Goal: Find specific page/section: Find specific page/section

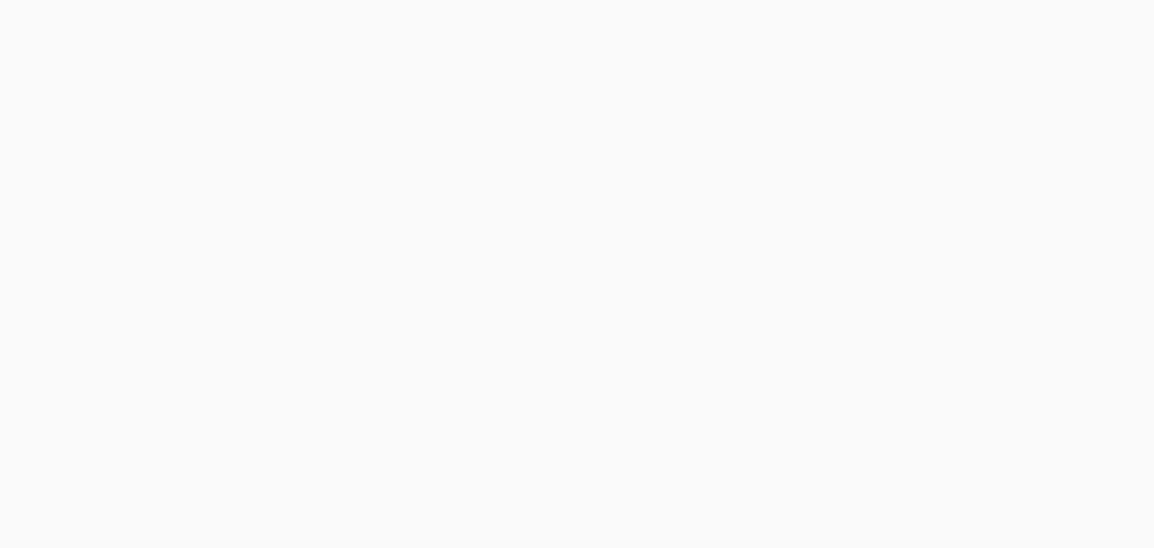
click at [236, 25] on body at bounding box center [577, 274] width 1154 height 548
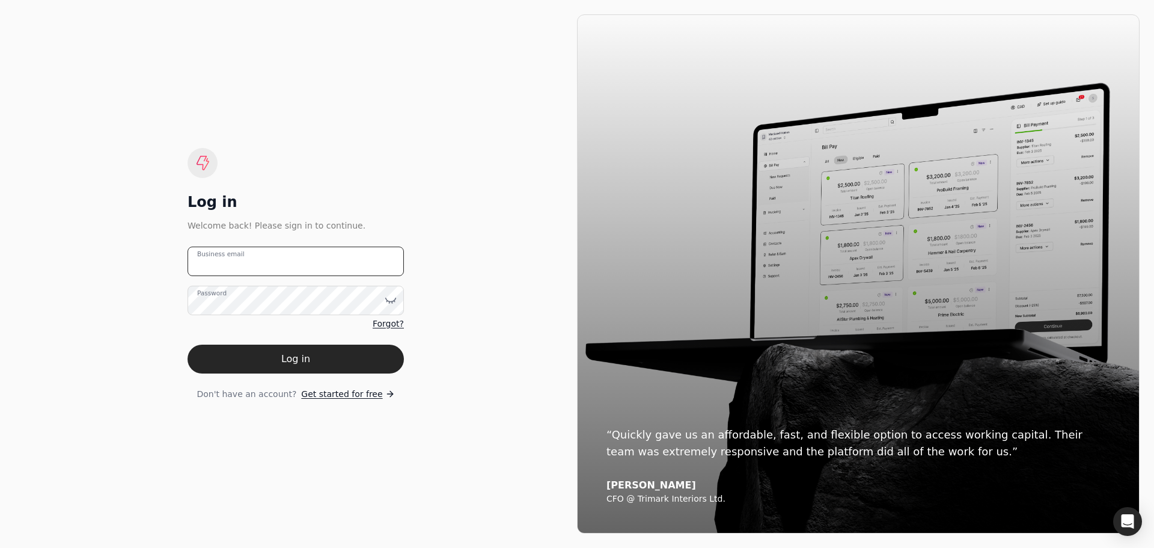
click at [260, 262] on email "Business email" at bounding box center [296, 260] width 216 height 29
type email "[EMAIL_ADDRESS][DOMAIN_NAME]"
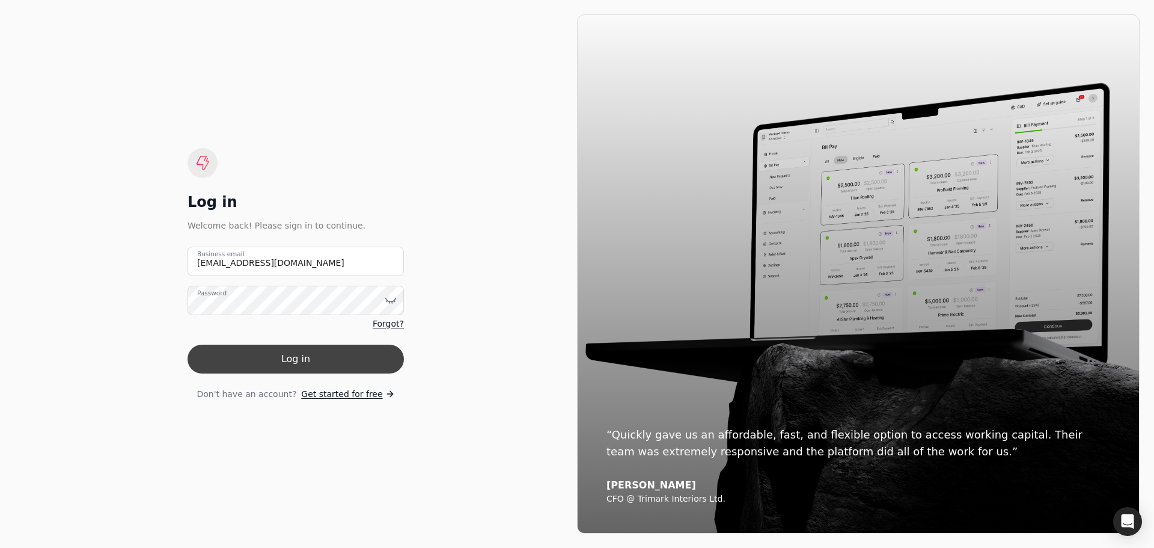
click at [275, 353] on button "Log in" at bounding box center [296, 358] width 216 height 29
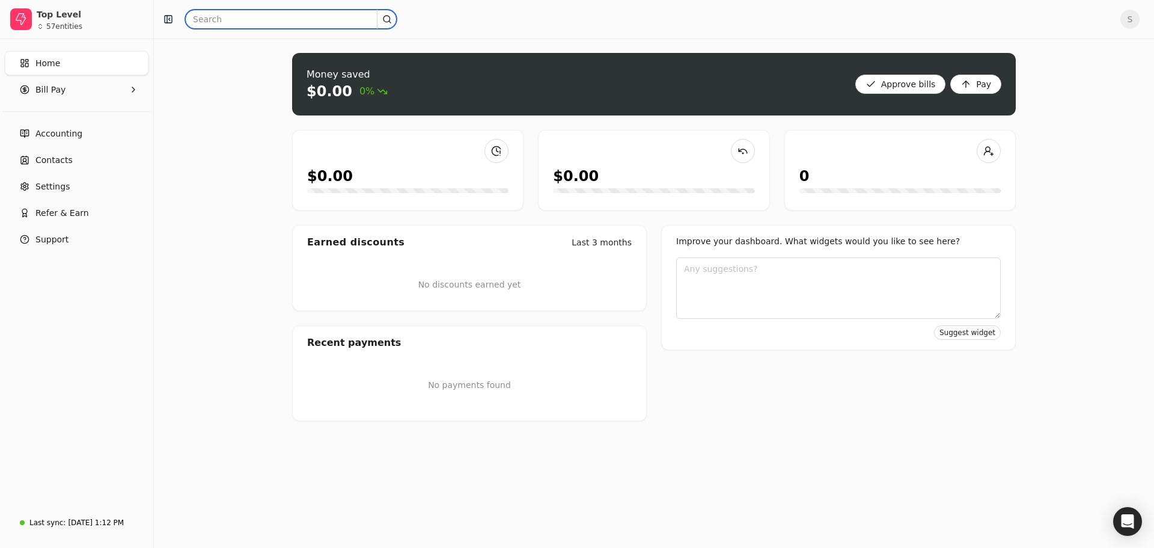
click at [246, 22] on input "text" at bounding box center [291, 19] width 212 height 19
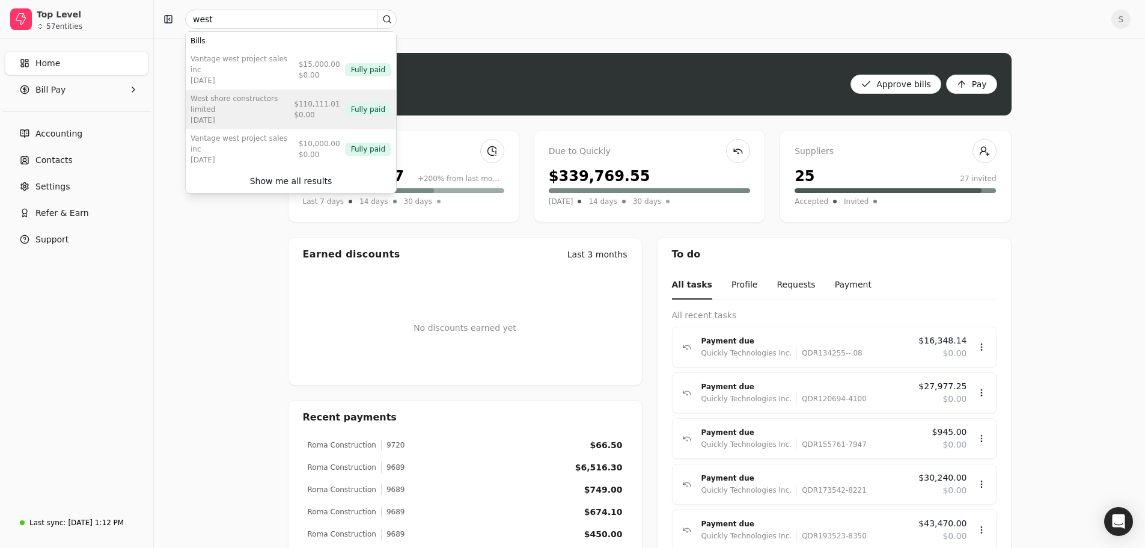
click at [252, 115] on div "[DATE]" at bounding box center [240, 120] width 99 height 11
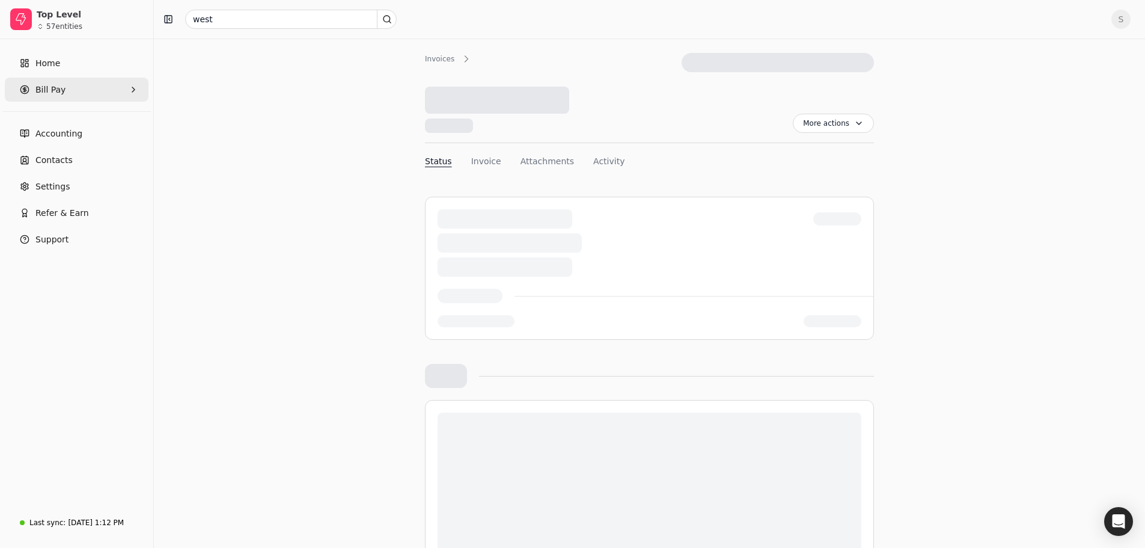
click at [63, 90] on Pay "Bill Pay" at bounding box center [77, 90] width 144 height 24
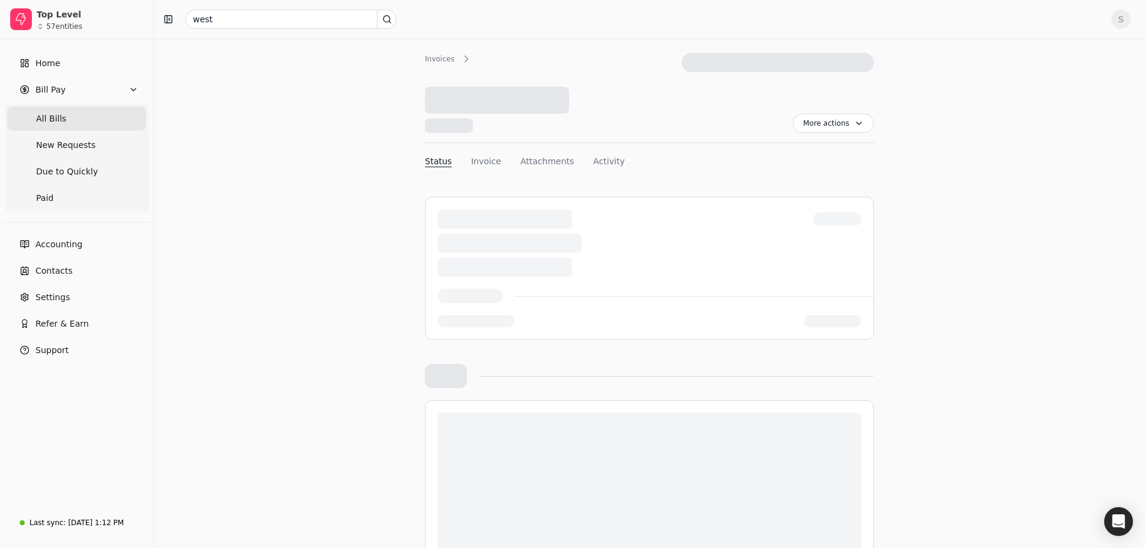
click at [53, 115] on span "All Bills" at bounding box center [51, 118] width 30 height 13
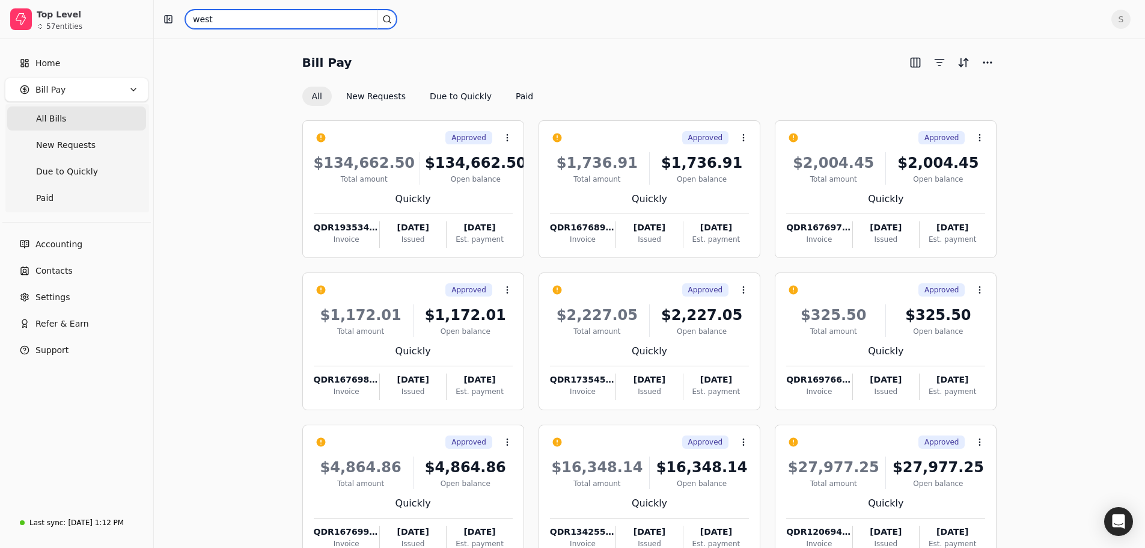
click at [234, 19] on input "west" at bounding box center [291, 19] width 212 height 19
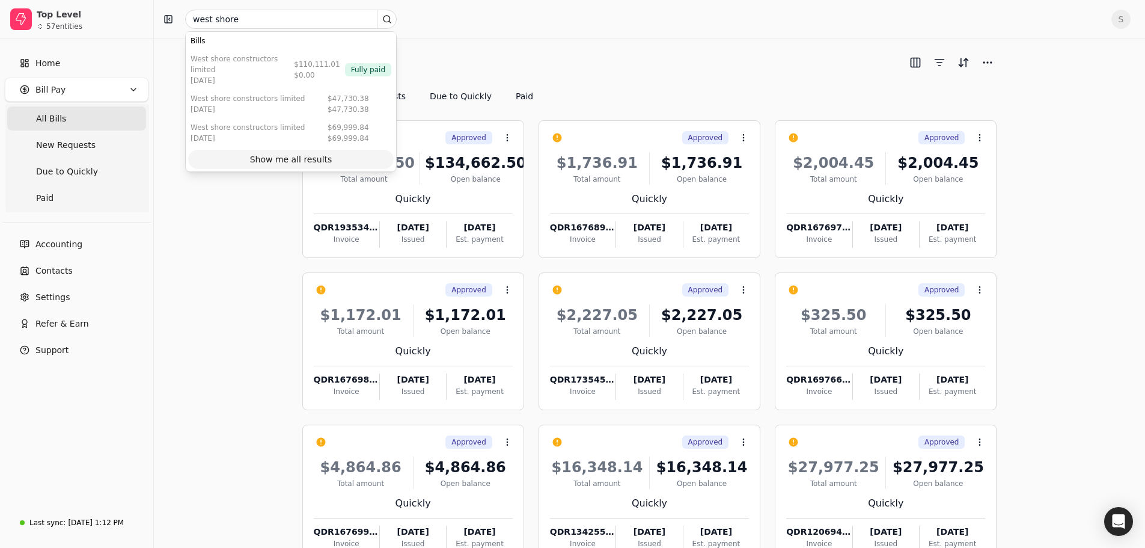
click at [319, 153] on div "Show me all results" at bounding box center [291, 159] width 82 height 13
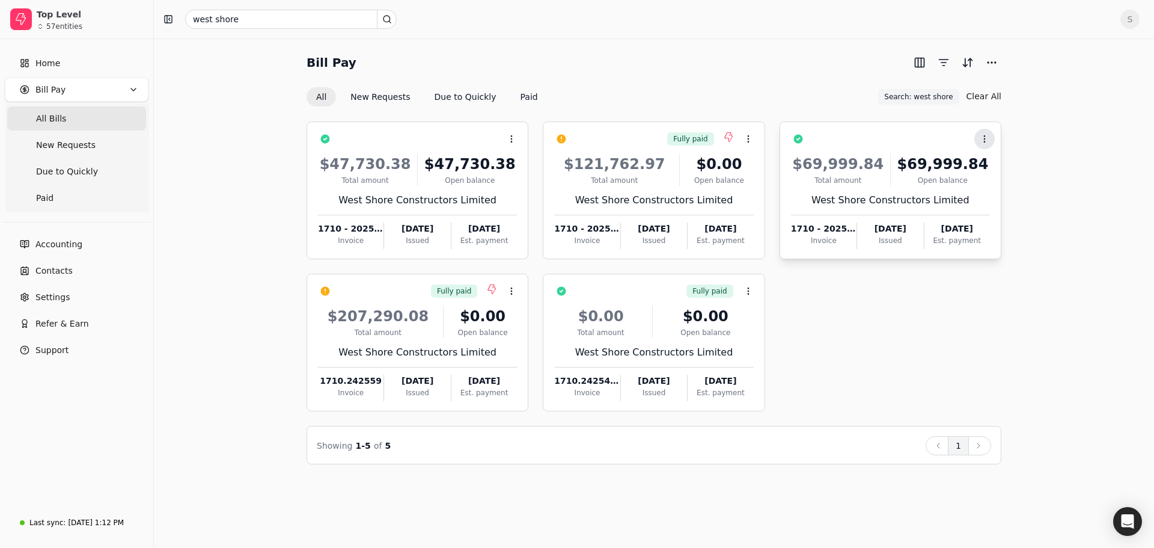
click at [992, 136] on button "Context Menu Button" at bounding box center [984, 139] width 20 height 20
click at [991, 169] on li "Open" at bounding box center [1042, 168] width 148 height 22
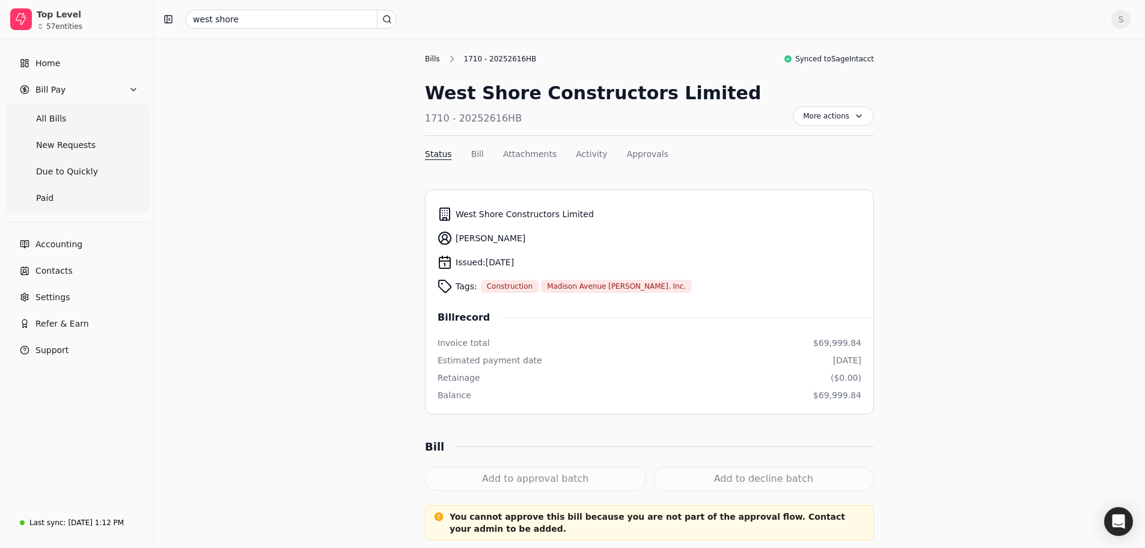
click at [432, 62] on div "Bills" at bounding box center [435, 58] width 21 height 11
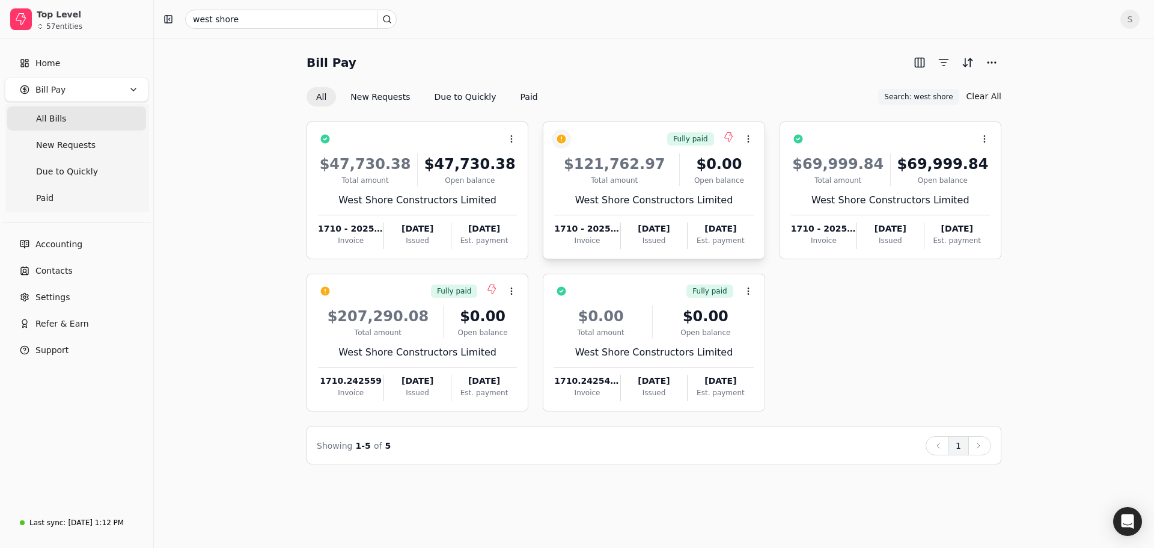
click at [563, 139] on button "button" at bounding box center [561, 138] width 19 height 19
click at [564, 137] on button "button" at bounding box center [561, 138] width 19 height 19
click at [745, 135] on icon at bounding box center [749, 139] width 10 height 10
click at [727, 63] on div "Bill Pay" at bounding box center [654, 62] width 695 height 19
click at [22, 65] on rect at bounding box center [22, 66] width 3 height 2
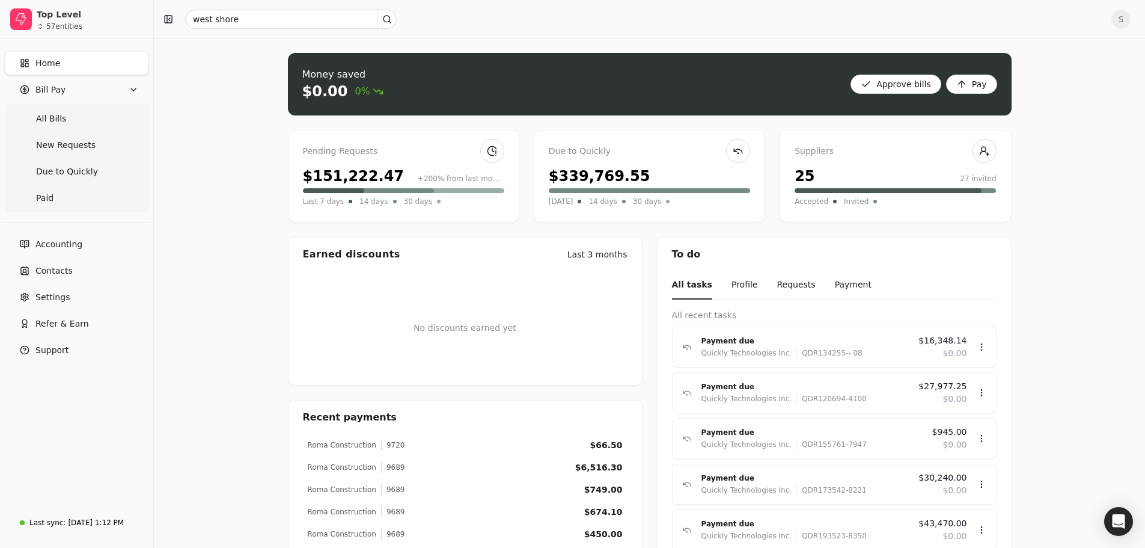
click at [46, 63] on span "Home" at bounding box center [47, 63] width 25 height 13
click at [80, 186] on link "Paid" at bounding box center [76, 198] width 139 height 24
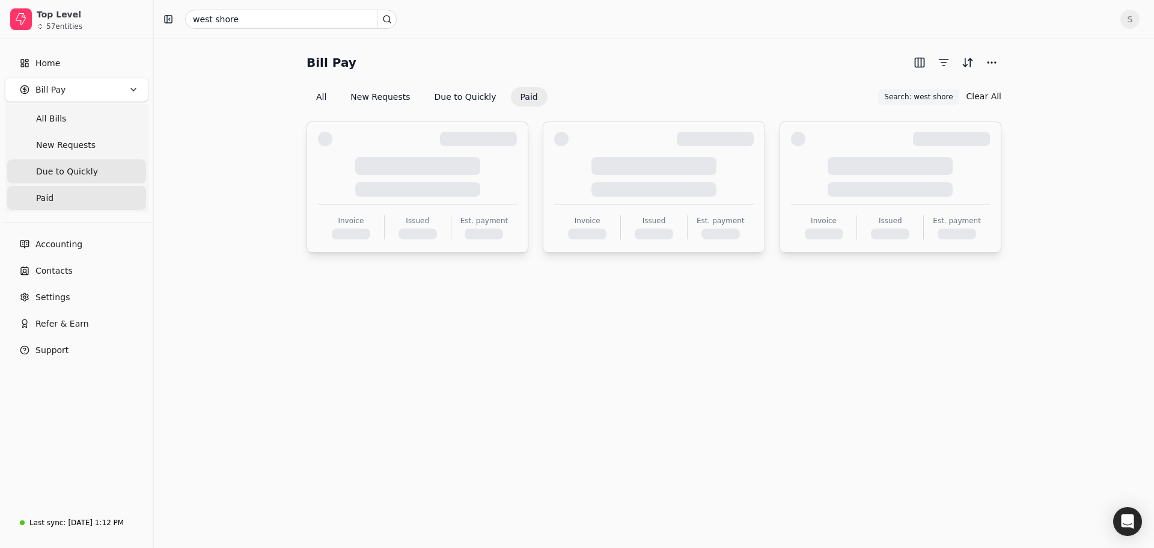
click at [90, 172] on span "Due to Quickly" at bounding box center [67, 171] width 62 height 13
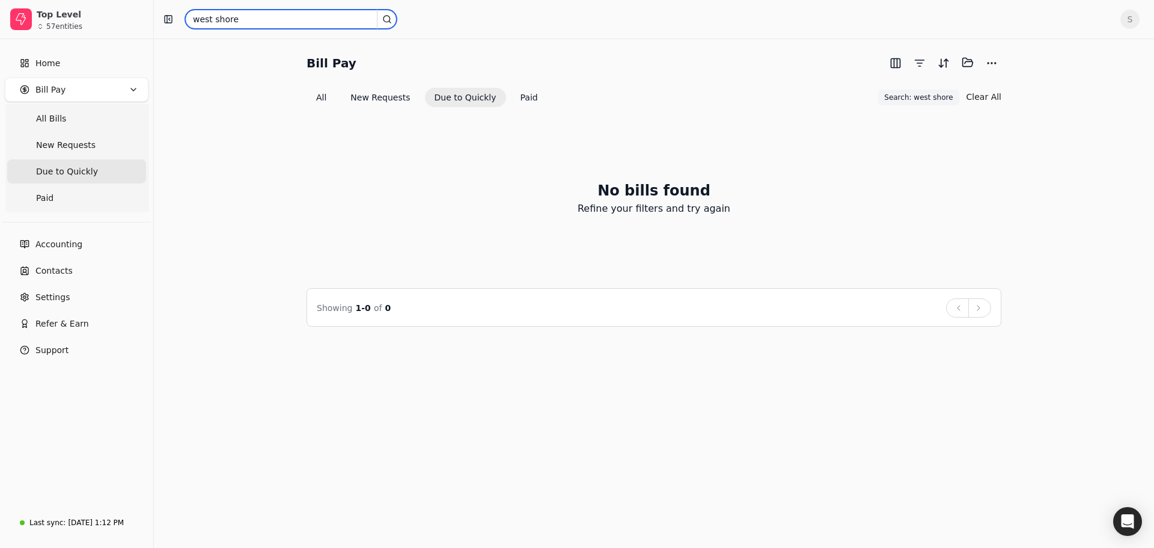
drag, startPoint x: 244, startPoint y: 21, endPoint x: 152, endPoint y: 23, distance: 92.0
click at [152, 23] on div "Top Level 57 entities Home Bill Pay All Bills New Requests Due to Quickly Paid …" at bounding box center [577, 274] width 1154 height 548
type input "rebo"
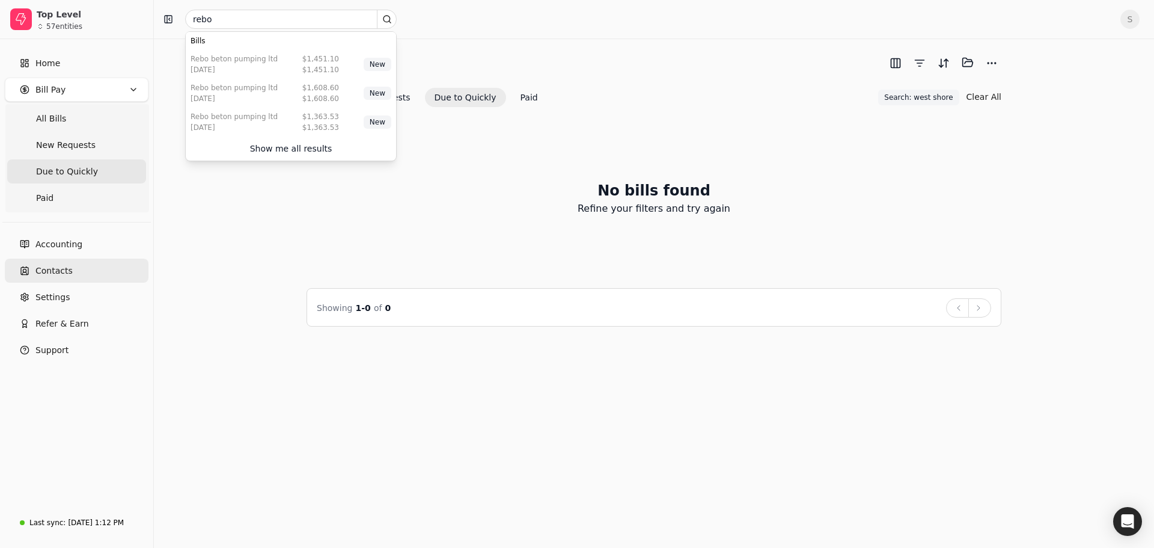
click at [76, 275] on link "Contacts" at bounding box center [77, 270] width 144 height 24
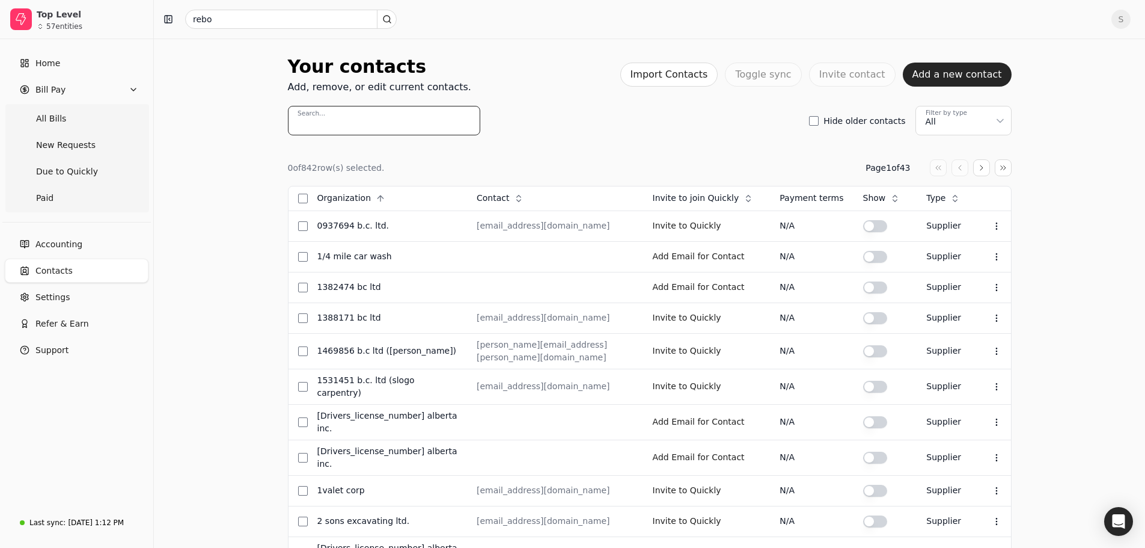
click at [360, 120] on input "Search..." at bounding box center [384, 120] width 192 height 29
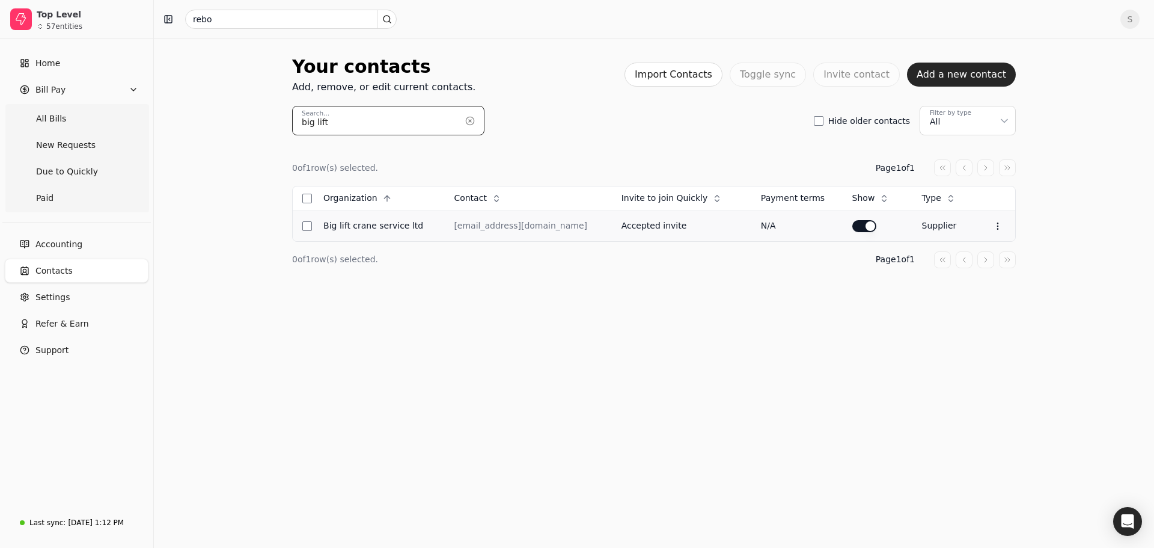
type input "big lift"
click at [635, 229] on div "Accepted invite" at bounding box center [682, 225] width 120 height 13
drag, startPoint x: 605, startPoint y: 228, endPoint x: 663, endPoint y: 230, distance: 58.3
click at [663, 230] on td "Accepted invite" at bounding box center [681, 225] width 139 height 31
click at [661, 231] on div "Accepted invite" at bounding box center [682, 225] width 120 height 13
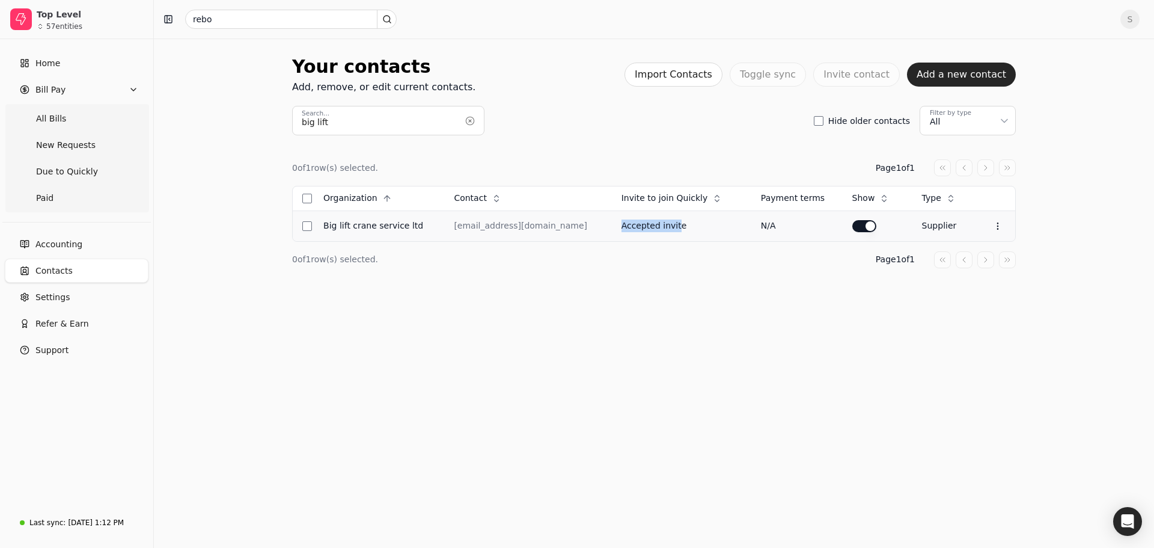
click at [656, 233] on td "Accepted invite" at bounding box center [681, 225] width 139 height 31
click at [64, 69] on link "Home" at bounding box center [77, 63] width 144 height 24
